Goal: Transaction & Acquisition: Download file/media

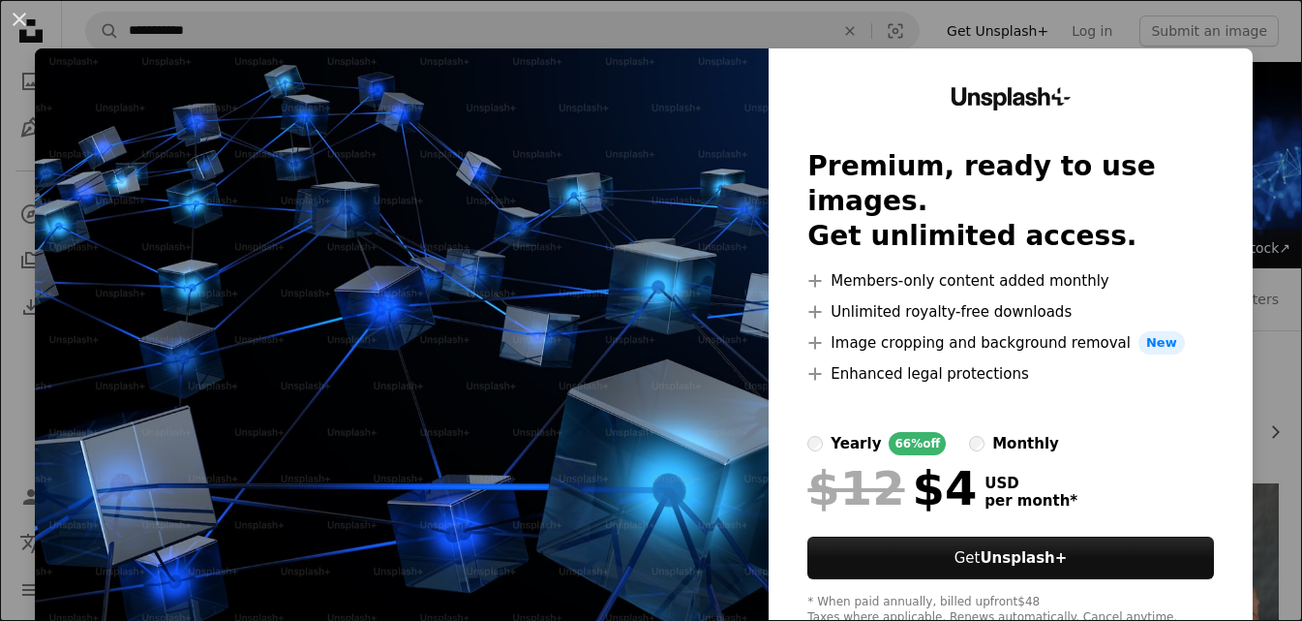
scroll to position [290, 0]
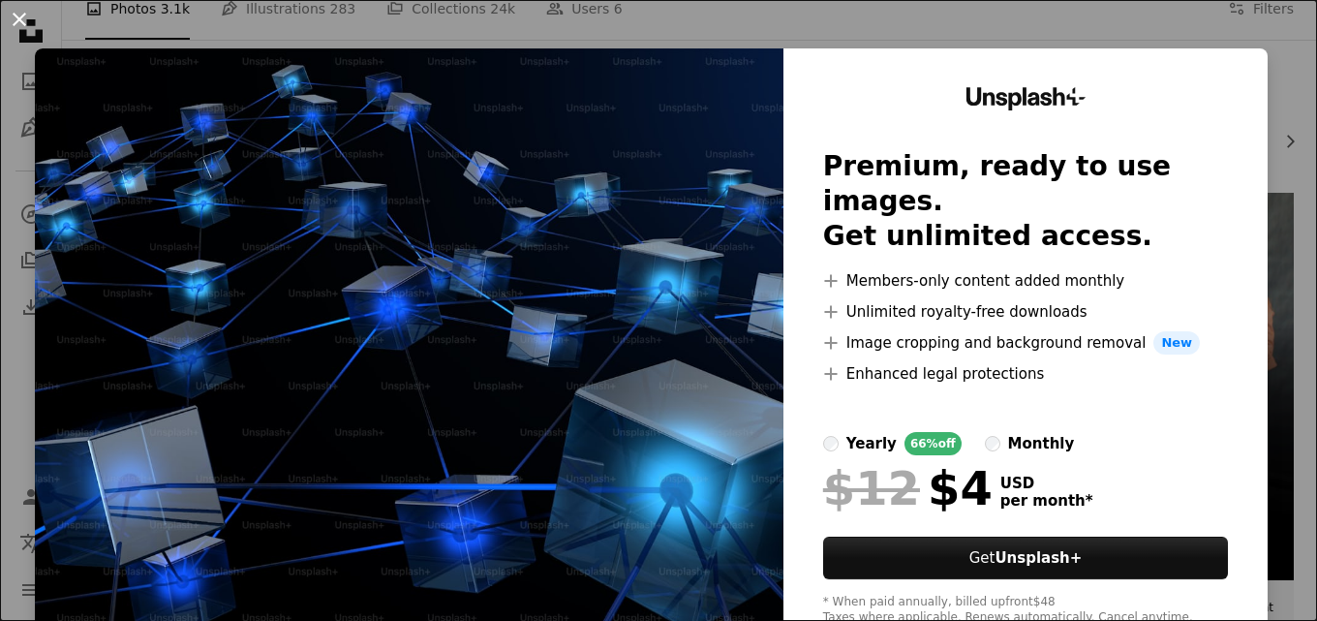
click at [19, 16] on button "An X shape" at bounding box center [19, 19] width 23 height 23
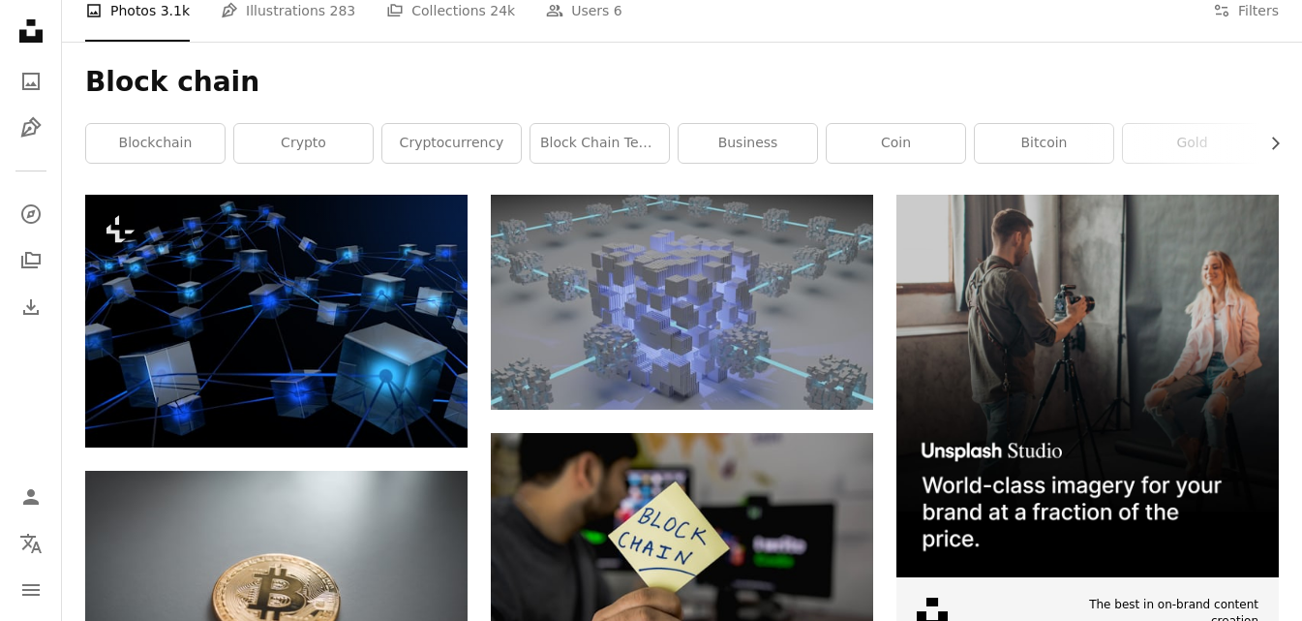
scroll to position [290, 0]
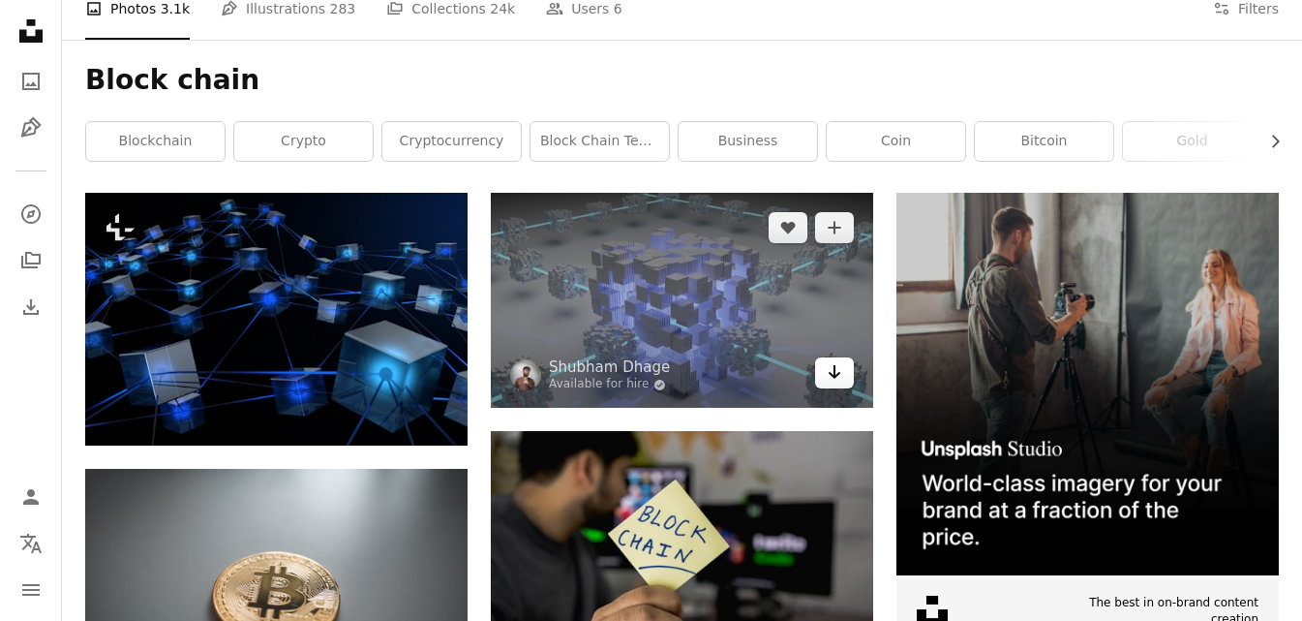
click at [831, 377] on icon "Arrow pointing down" at bounding box center [834, 371] width 15 height 23
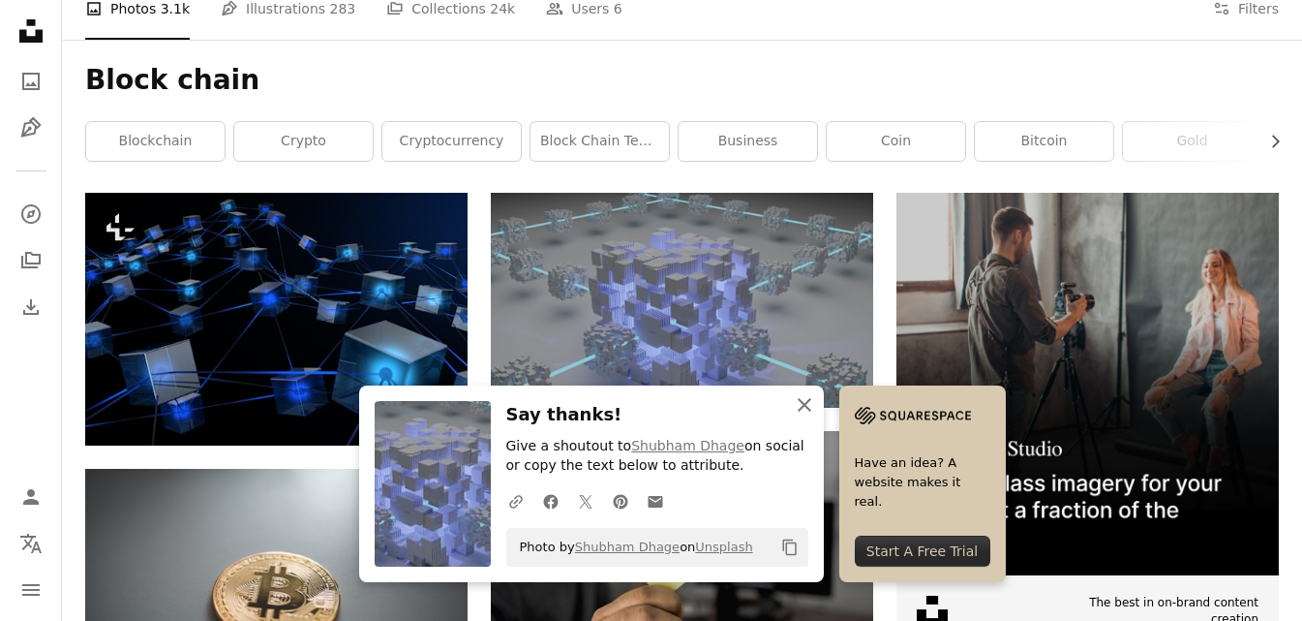
click at [804, 399] on icon "An X shape" at bounding box center [804, 404] width 23 height 23
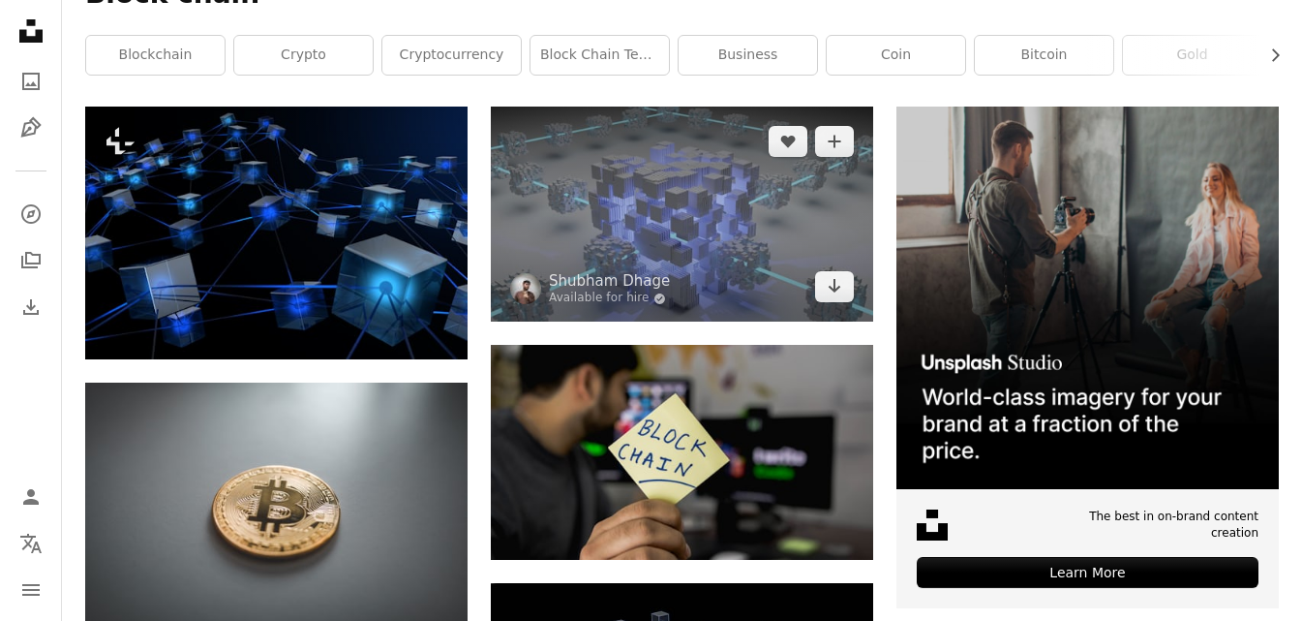
scroll to position [871, 0]
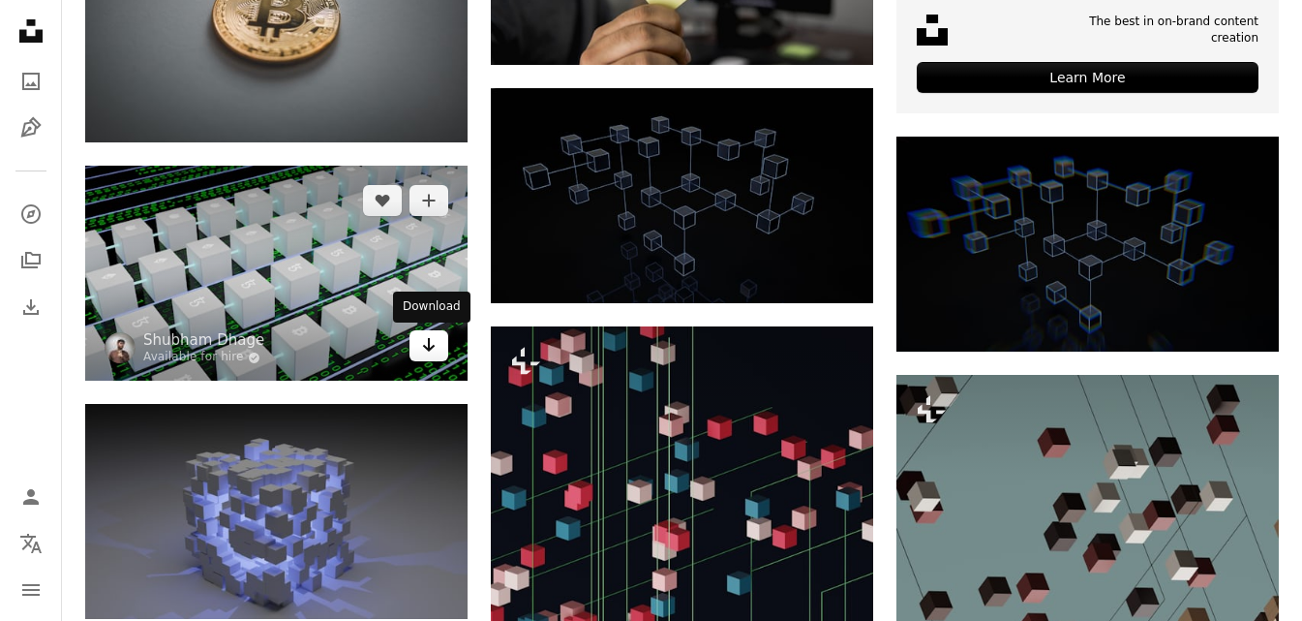
click at [424, 352] on icon "Arrow pointing down" at bounding box center [428, 344] width 15 height 23
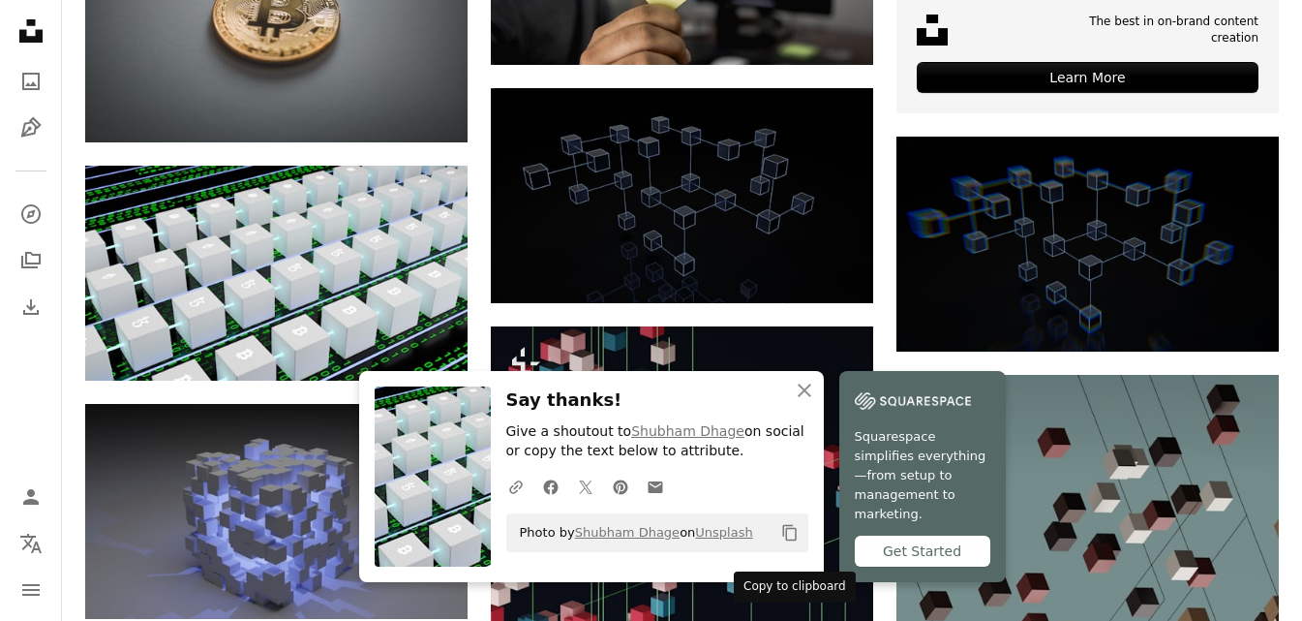
click at [792, 541] on icon "Copy content" at bounding box center [789, 532] width 17 height 17
